Goal: Find specific page/section: Find specific page/section

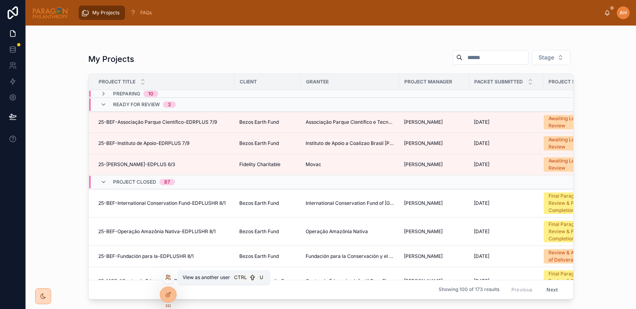
click at [168, 276] on icon at bounding box center [168, 278] width 6 height 6
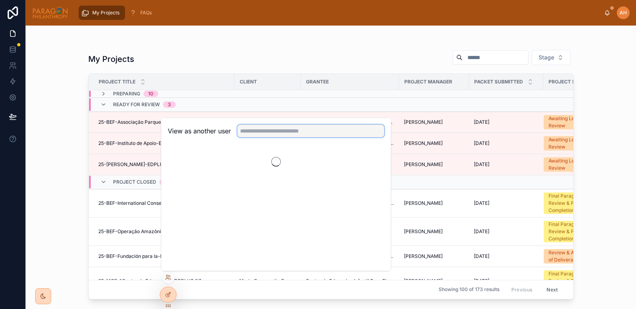
click at [285, 131] on input "text" at bounding box center [310, 131] width 147 height 13
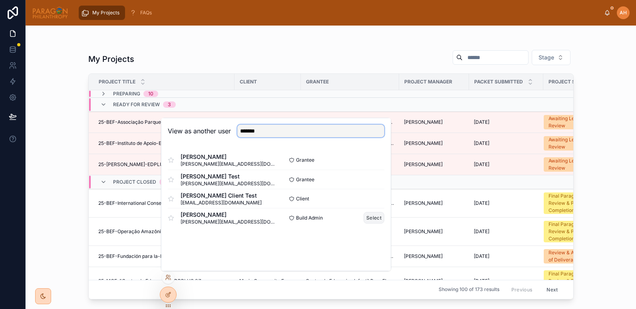
type input "*******"
click at [380, 220] on button "Select" at bounding box center [374, 218] width 21 height 12
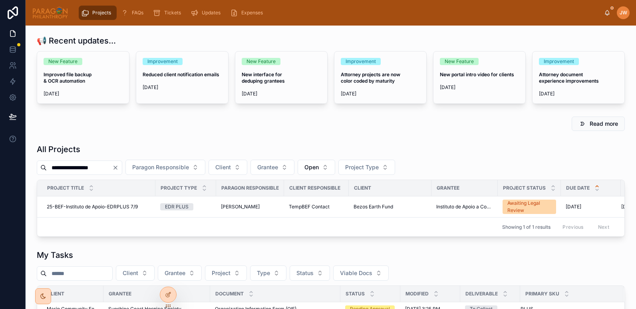
drag, startPoint x: 113, startPoint y: 166, endPoint x: 26, endPoint y: 165, distance: 86.7
click at [26, 165] on div "**********" at bounding box center [331, 300] width 611 height 548
type input "*******"
click at [101, 207] on span "25-GHORIZ-Marconi Society Inc.-ERPLUS 7/31" at bounding box center [100, 207] width 107 height 6
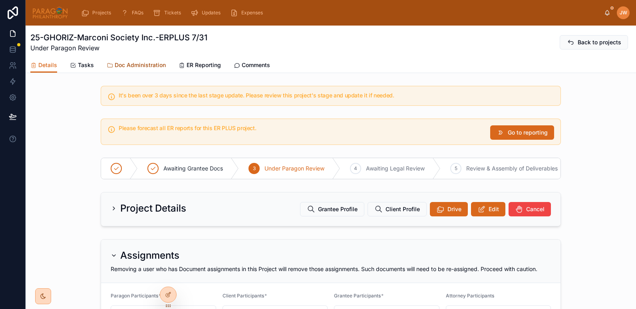
click at [155, 65] on span "Doc Administration" at bounding box center [140, 65] width 51 height 8
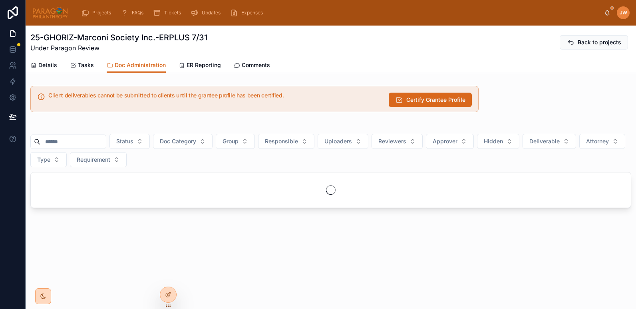
click at [100, 141] on input "text" at bounding box center [73, 141] width 66 height 11
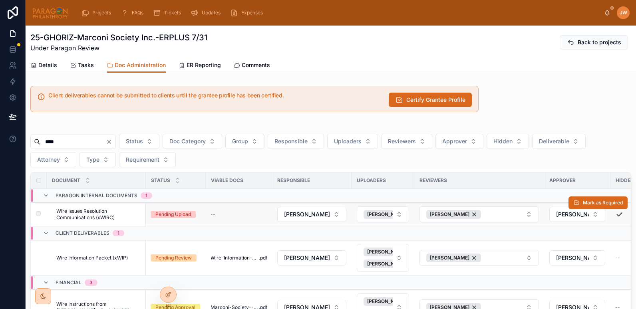
scroll to position [5, 0]
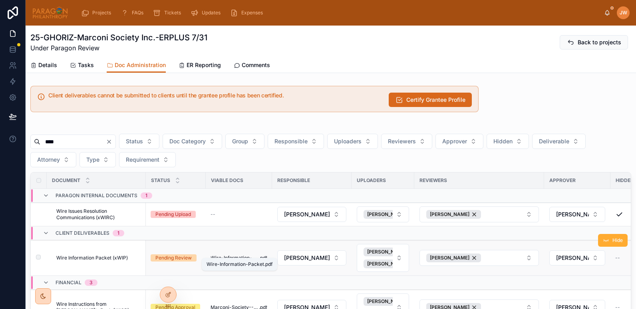
type input "****"
click at [224, 255] on span "Wire-Information-Packet" at bounding box center [235, 258] width 48 height 6
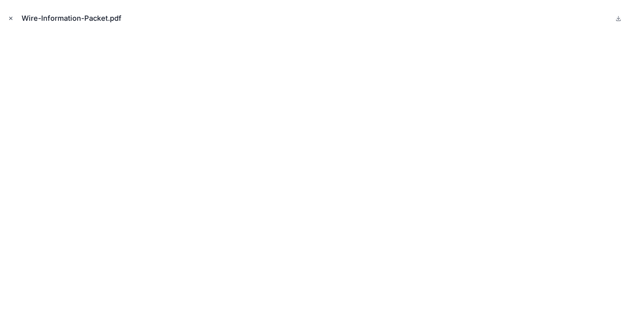
click at [11, 20] on icon "Close modal" at bounding box center [11, 19] width 6 height 6
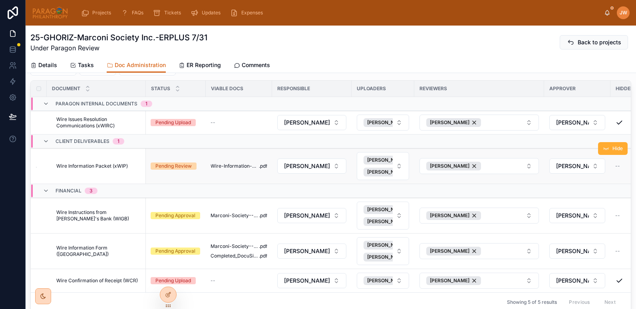
scroll to position [92, 0]
click at [230, 163] on span "Wire-Information-Packet" at bounding box center [235, 166] width 48 height 6
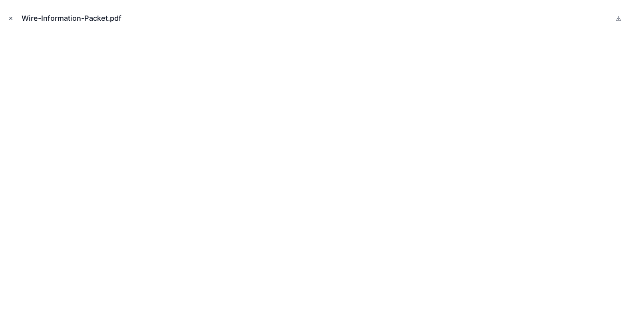
click at [11, 19] on icon "Close modal" at bounding box center [11, 18] width 3 height 3
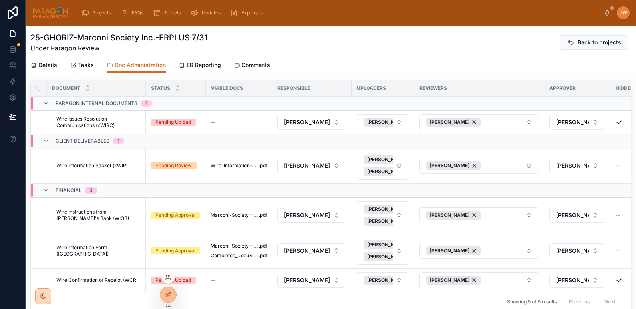
click at [167, 276] on icon at bounding box center [168, 278] width 6 height 6
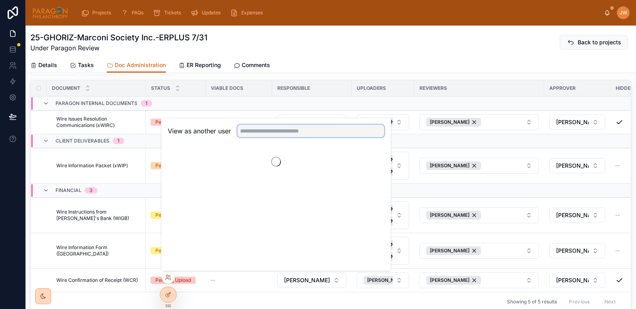
click at [260, 129] on input "text" at bounding box center [310, 131] width 147 height 13
click at [530, 18] on div "Projects FAQs Tickets Updates Expenses" at bounding box center [340, 13] width 530 height 18
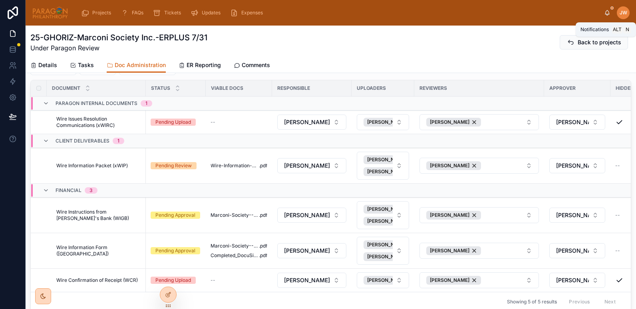
click at [606, 13] on icon at bounding box center [608, 12] width 4 height 4
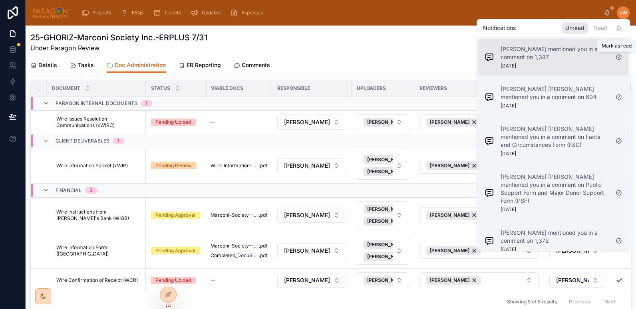
click at [620, 56] on icon at bounding box center [619, 57] width 6 height 6
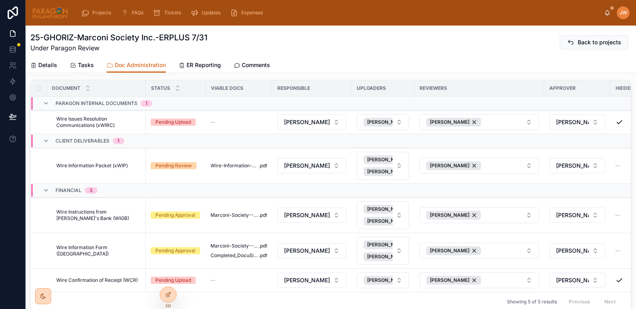
click at [403, 64] on div "Details Tasks Doc Administration ER Reporting Comments" at bounding box center [330, 65] width 601 height 15
click at [606, 14] on icon at bounding box center [608, 12] width 4 height 4
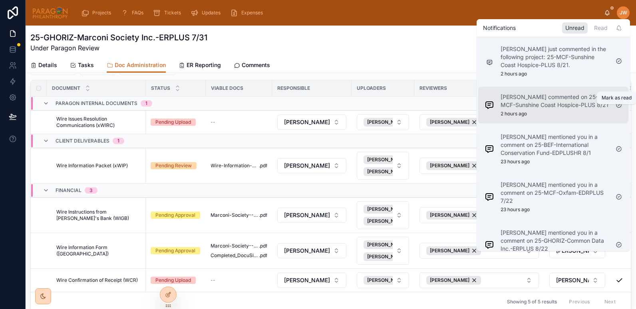
click at [618, 106] on icon at bounding box center [619, 105] width 2 height 1
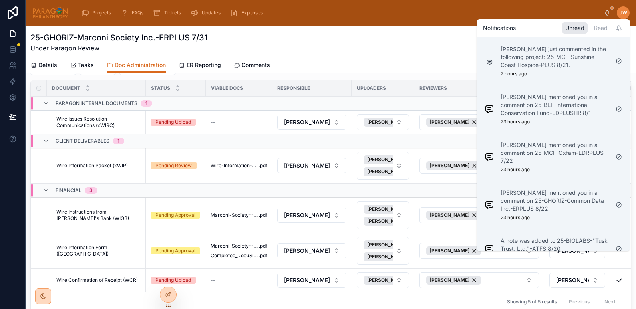
click at [435, 51] on div "25-GHORIZ-Marconi Society Inc.-ERPLUS 7/31 Under Paragon Review Back to projects" at bounding box center [330, 42] width 601 height 21
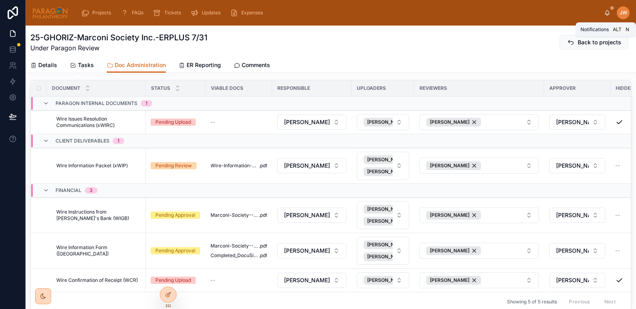
click at [607, 14] on icon at bounding box center [608, 14] width 2 height 1
click at [452, 42] on div "25-GHORIZ-Marconi Society Inc.-ERPLUS 7/31 Under Paragon Review Back to projects" at bounding box center [330, 42] width 601 height 21
click at [166, 279] on icon at bounding box center [167, 280] width 3 height 2
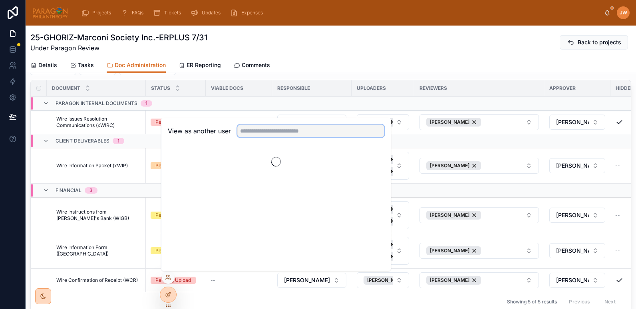
click at [283, 133] on input "text" at bounding box center [310, 131] width 147 height 13
type input "****"
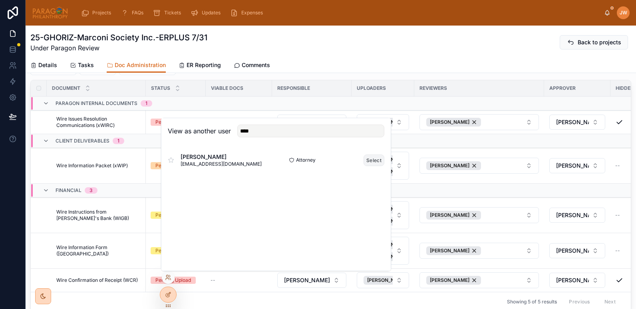
click at [373, 160] on button "Select" at bounding box center [374, 161] width 21 height 12
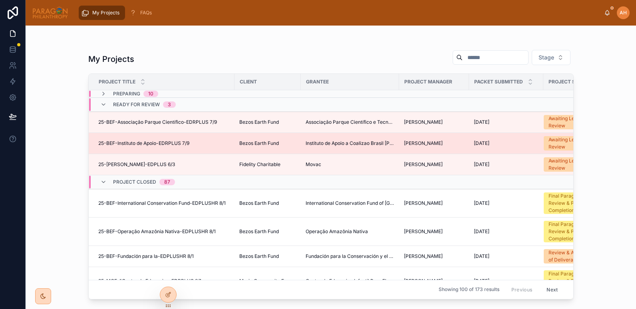
click at [207, 142] on div "25-BEF-Instituto de Apoio-EDRPLUS 7/9 25-BEF-Instituto de Apoio-EDRPLUS 7/9" at bounding box center [163, 143] width 131 height 6
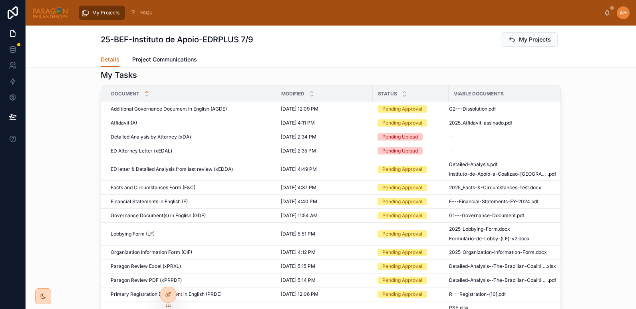
scroll to position [104, 0]
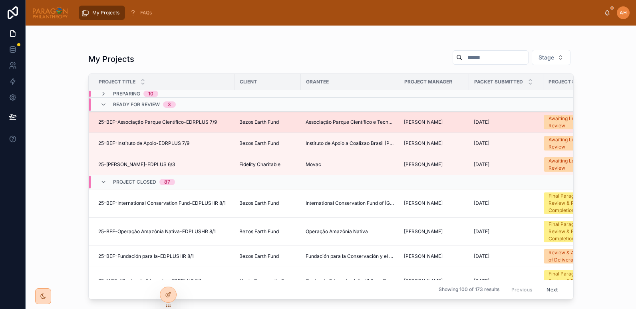
click at [223, 123] on div "25-BEF-Associação Parque Científico-EDRPLUS 7/9 25-BEF-Associação Parque Cientí…" at bounding box center [163, 122] width 131 height 6
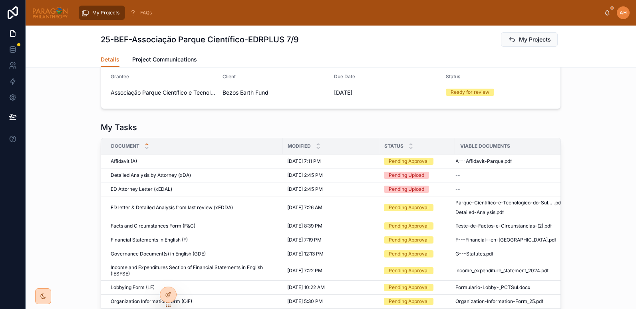
scroll to position [54, 0]
